Goal: Task Accomplishment & Management: Complete application form

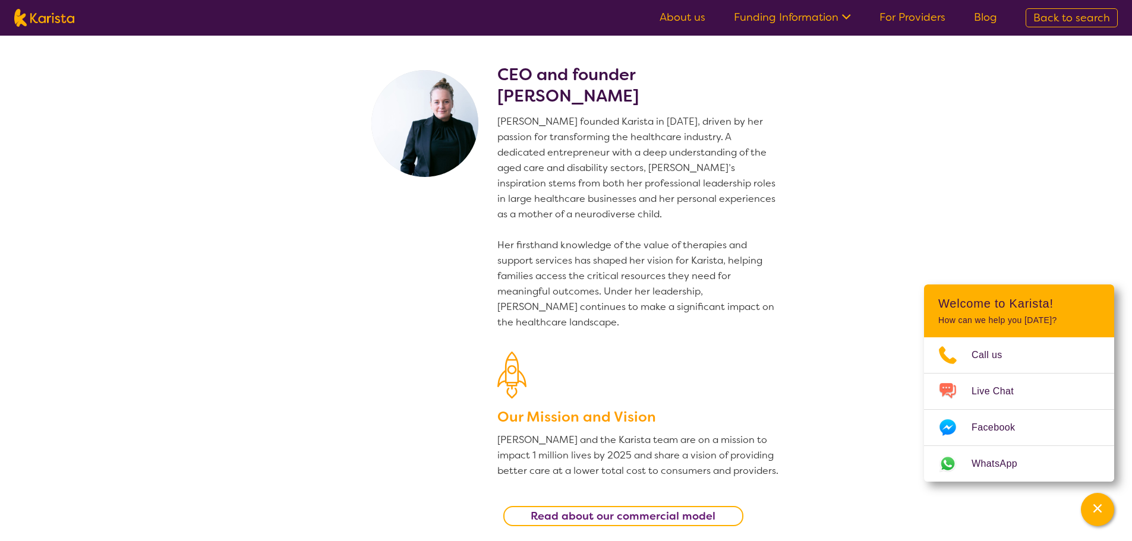
click at [915, 12] on link "For Providers" at bounding box center [912, 17] width 66 height 14
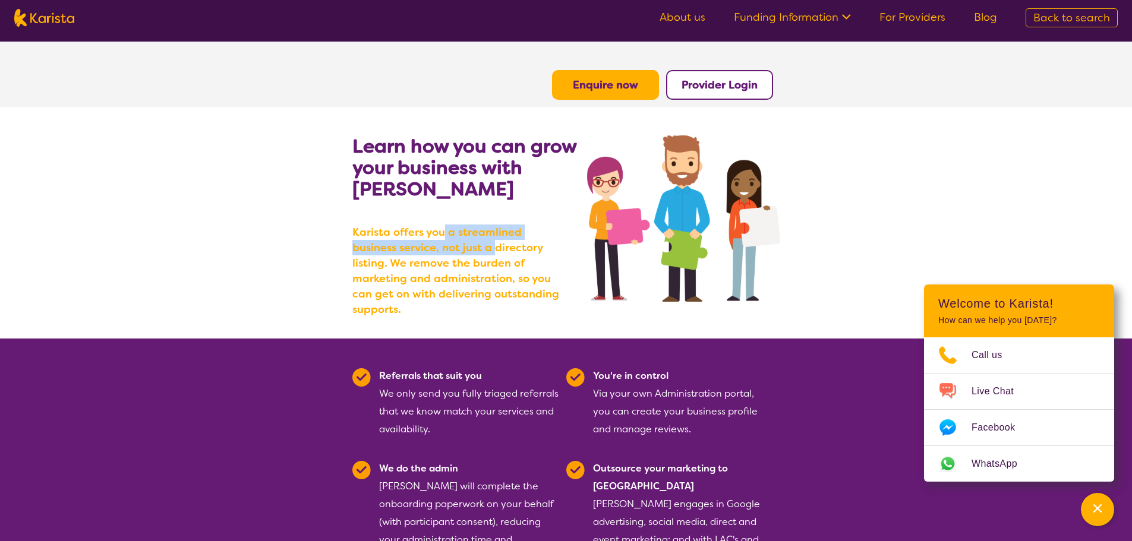
drag, startPoint x: 444, startPoint y: 236, endPoint x: 447, endPoint y: 255, distance: 19.2
click at [447, 255] on b "Karista offers you a streamlined business service, not just a directory listing…" at bounding box center [459, 271] width 214 height 93
click at [509, 252] on b "Karista offers you a streamlined business service, not just a directory listing…" at bounding box center [459, 271] width 214 height 93
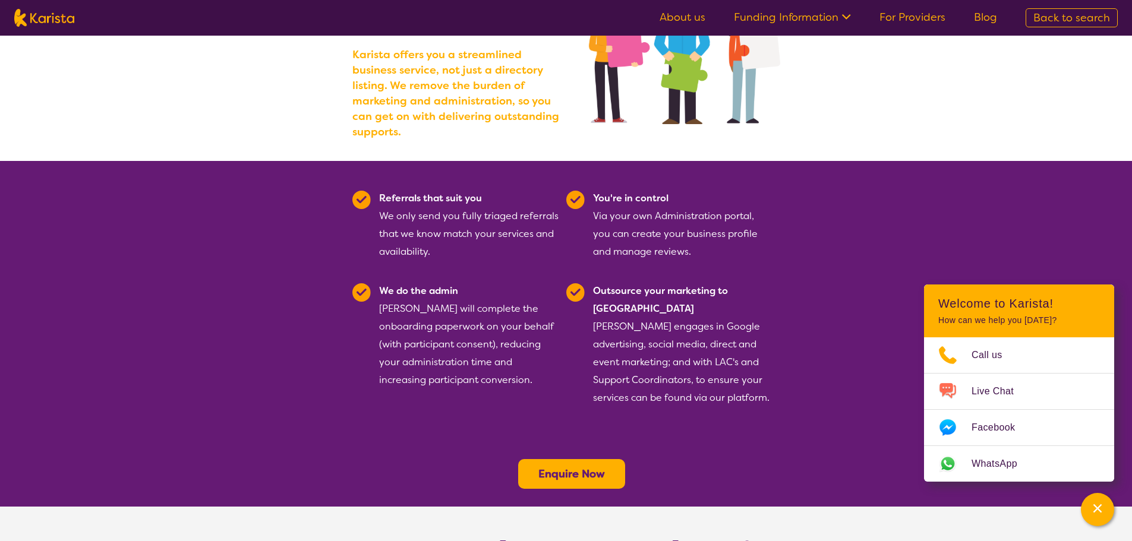
scroll to position [178, 0]
click at [1091, 511] on div "Channel Menu" at bounding box center [1097, 510] width 24 height 26
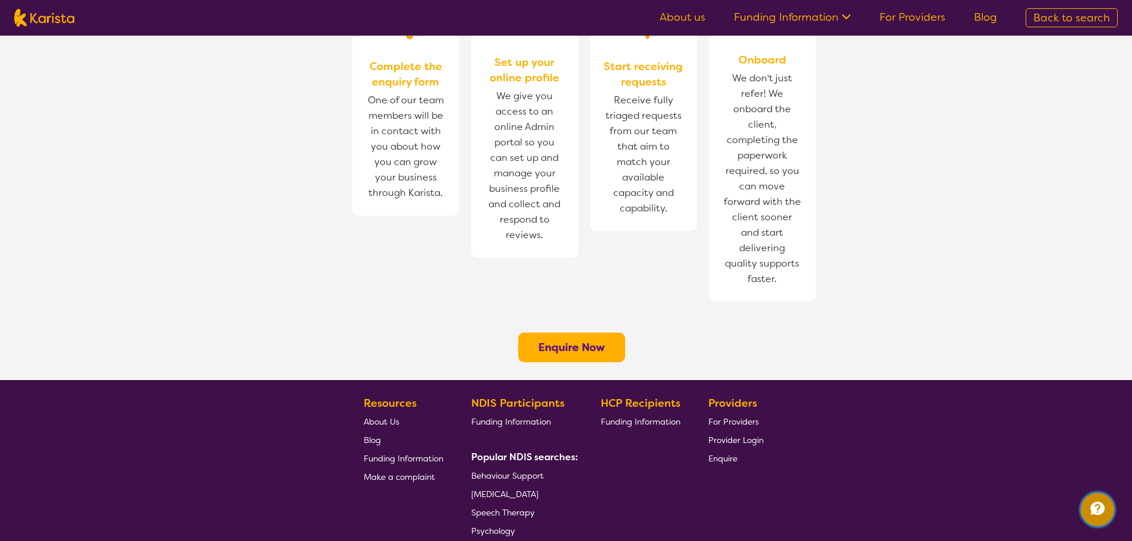
scroll to position [832, 0]
